Goal: Information Seeking & Learning: Check status

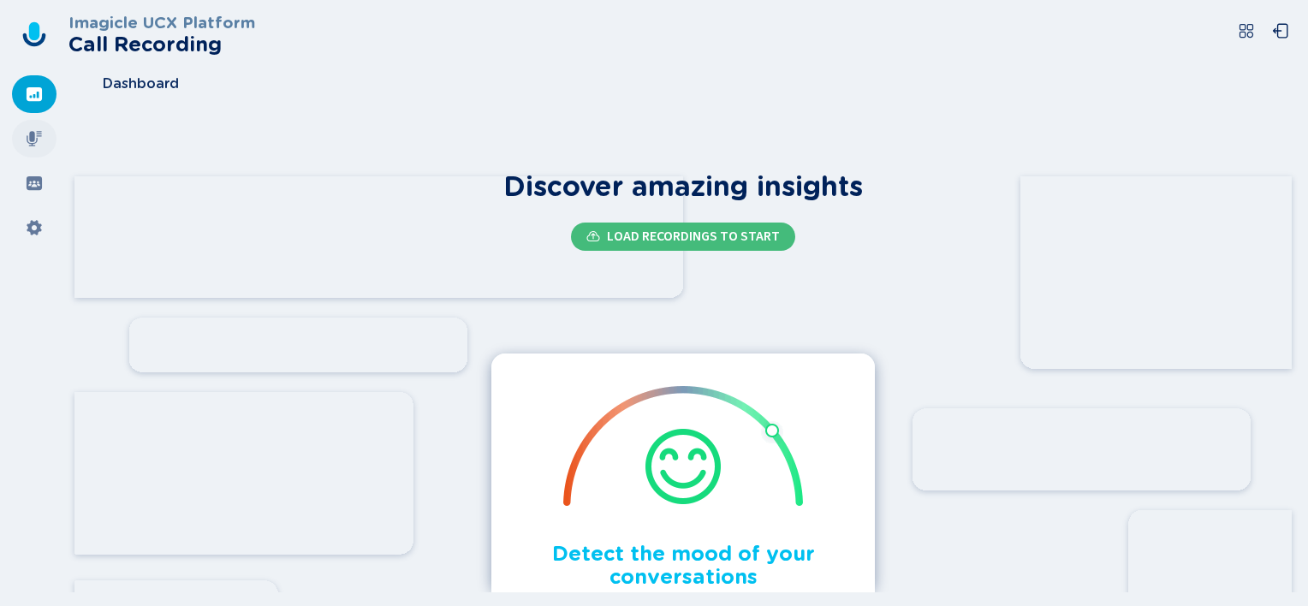
click at [31, 137] on icon at bounding box center [34, 138] width 15 height 15
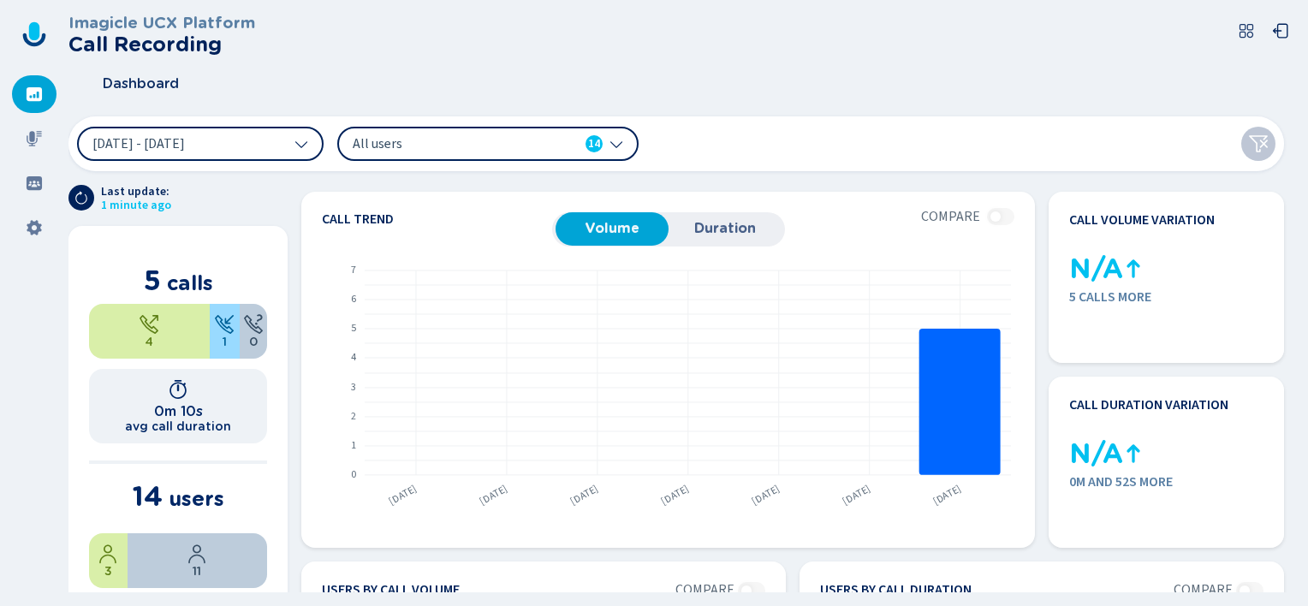
drag, startPoint x: 541, startPoint y: 57, endPoint x: 557, endPoint y: 52, distance: 16.0
click at [541, 57] on header "Imagicle UCX Platform Call Recording Dashboard" at bounding box center [683, 60] width 1230 height 92
click at [1205, 60] on header "Imagicle UCX Platform Call Recording Dashboard" at bounding box center [683, 60] width 1230 height 92
click at [1255, 24] on button at bounding box center [1247, 31] width 34 height 34
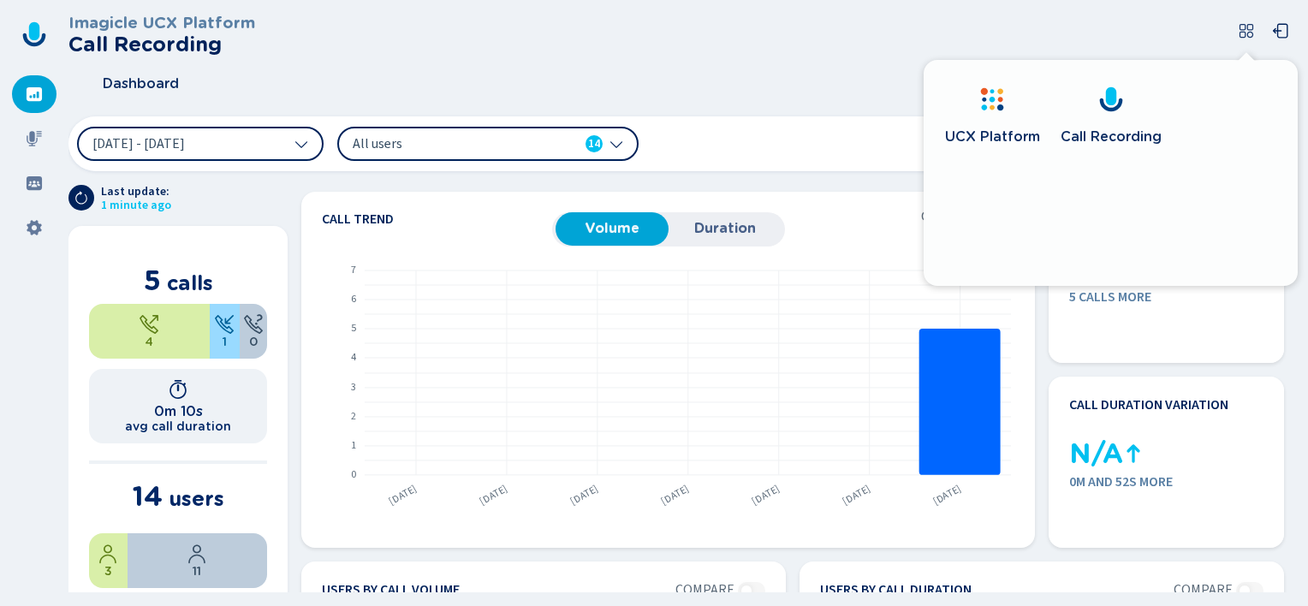
click at [973, 117] on link "UCX Platform" at bounding box center [992, 119] width 116 height 98
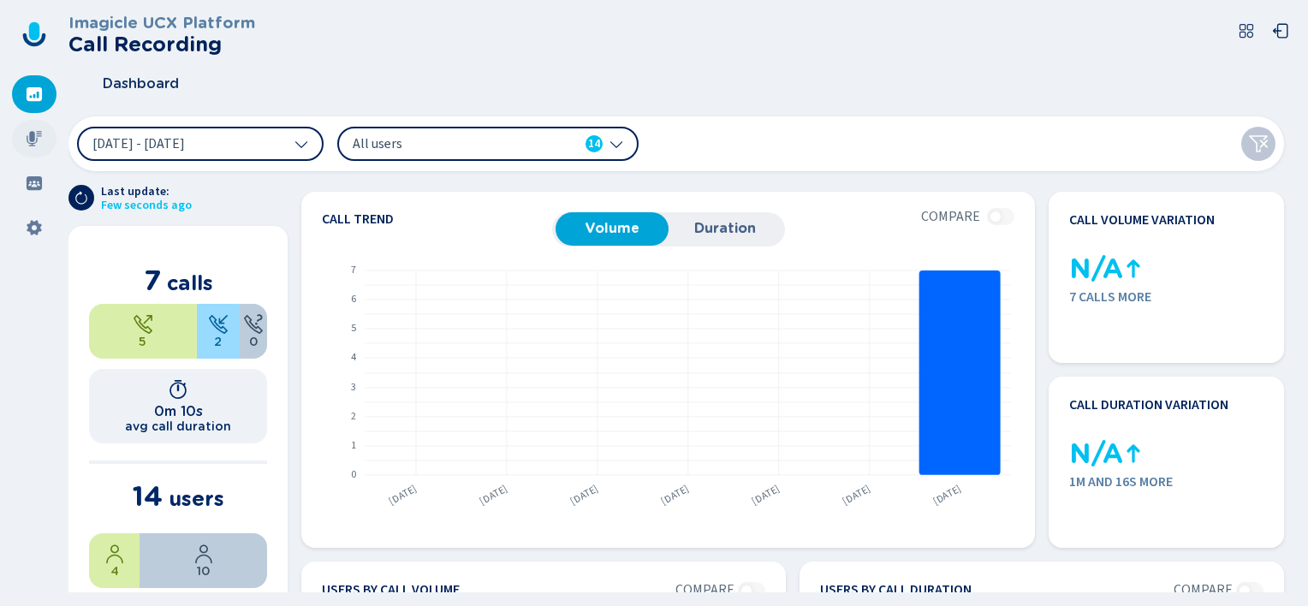
click at [34, 134] on icon at bounding box center [34, 138] width 17 height 17
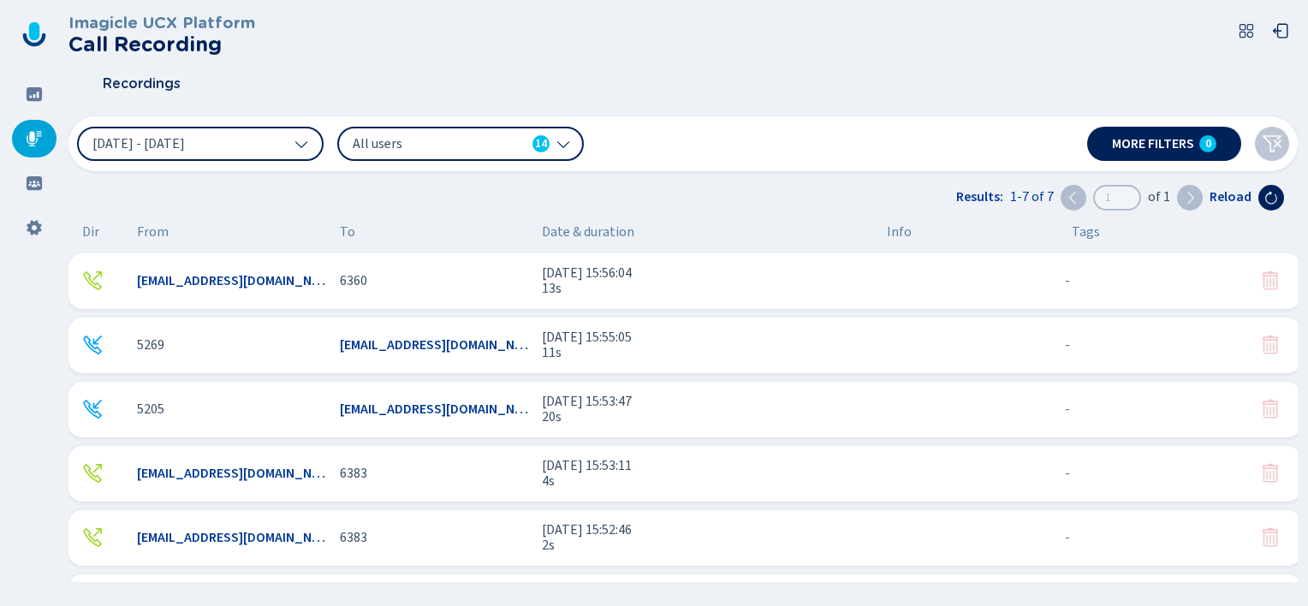
click at [601, 289] on span "13s" at bounding box center [707, 288] width 331 height 15
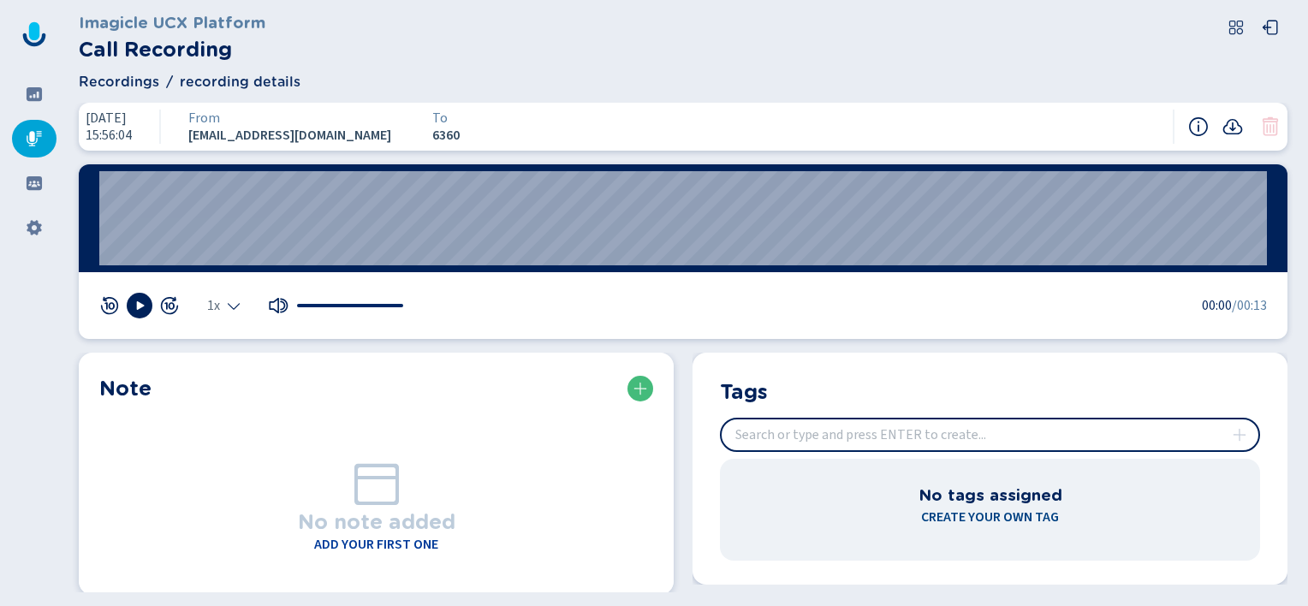
click at [637, 52] on div "Imagicle UCX Platform Call Recording" at bounding box center [683, 37] width 1209 height 55
click at [1233, 28] on icon at bounding box center [1237, 28] width 14 height 14
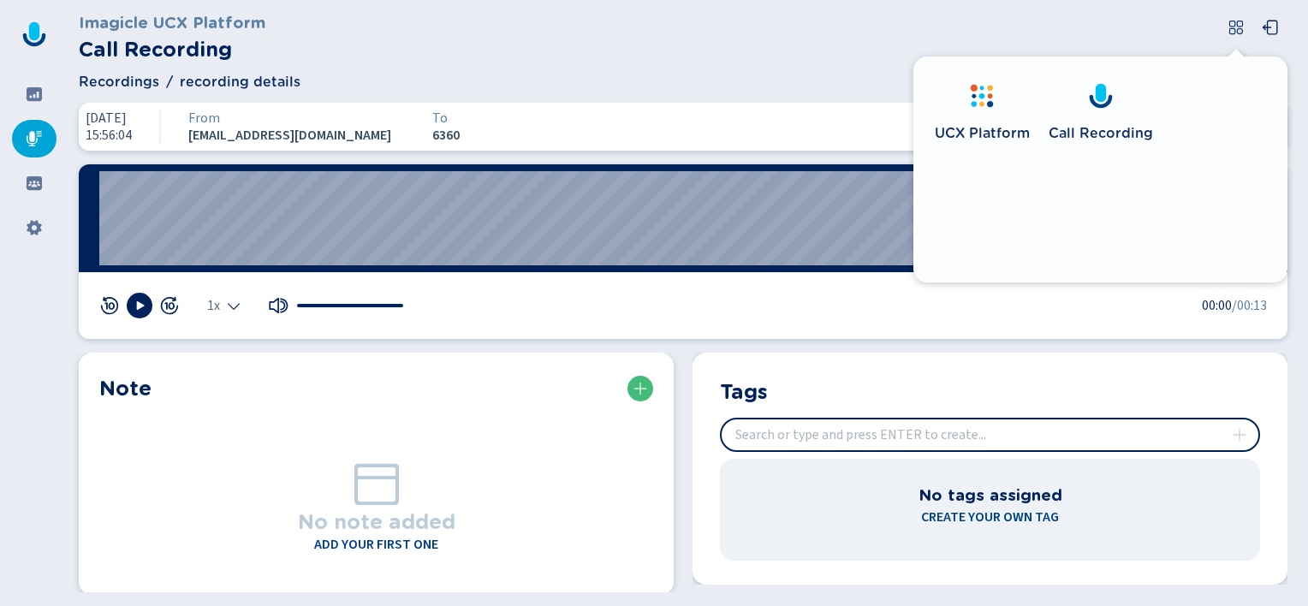
click at [992, 104] on icon at bounding box center [981, 95] width 27 height 27
